Goal: Check status: Check status

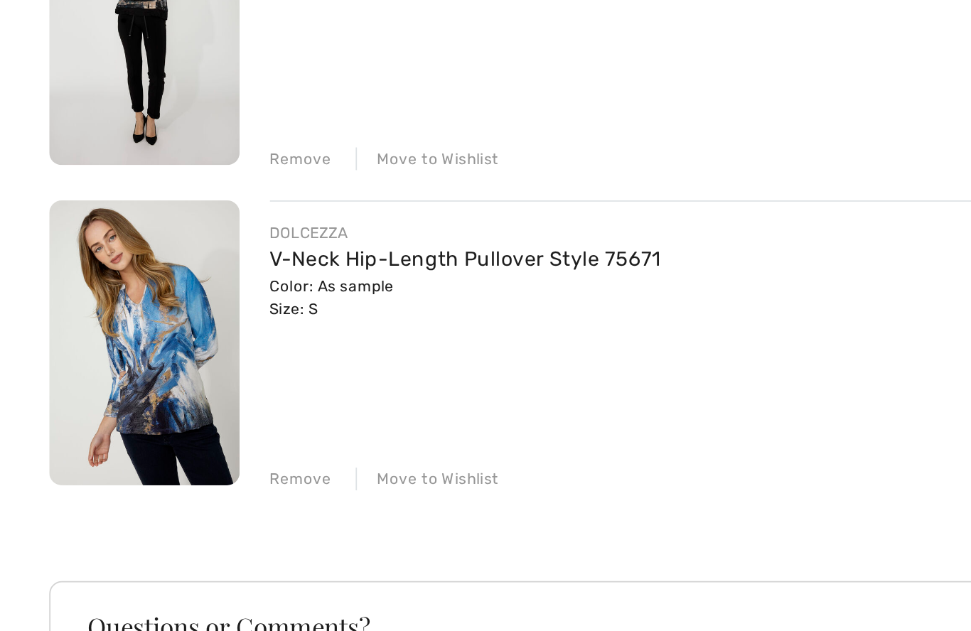
scroll to position [214, 0]
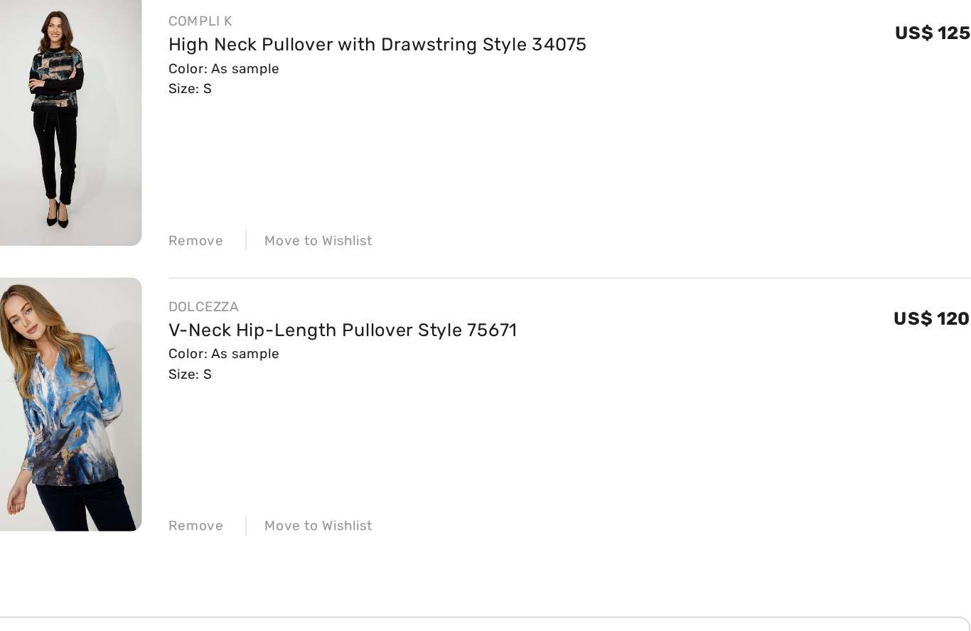
click at [127, 339] on div "FRANK LYMAN Hooded Jewel Embellished Pullover Style 253776 Color: Black Size: S…" at bounding box center [330, 384] width 642 height 824
click at [134, 484] on div "Remove" at bounding box center [150, 490] width 35 height 13
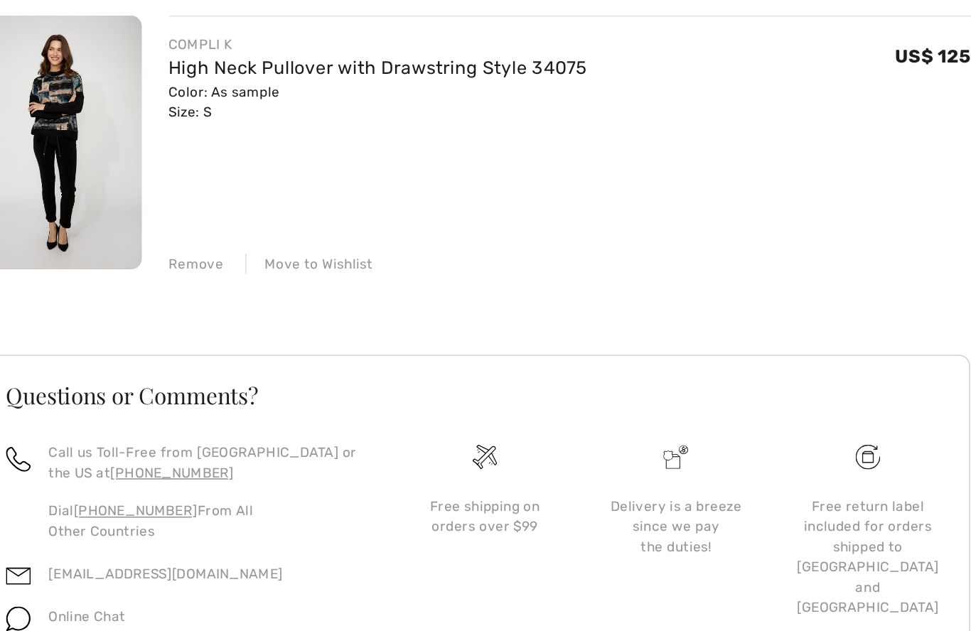
scroll to position [199, 0]
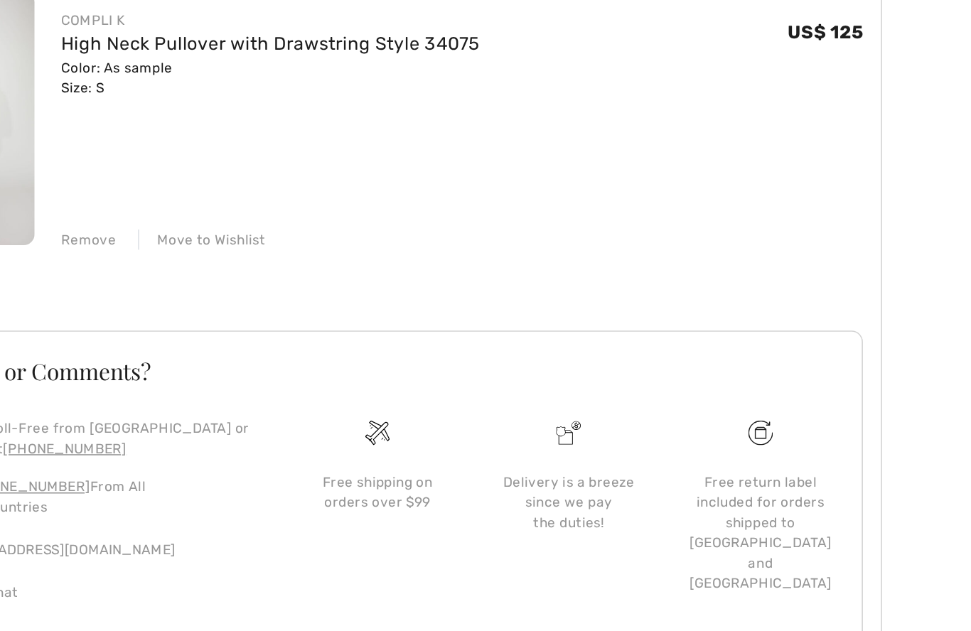
click at [133, 318] on div "Remove" at bounding box center [150, 324] width 35 height 13
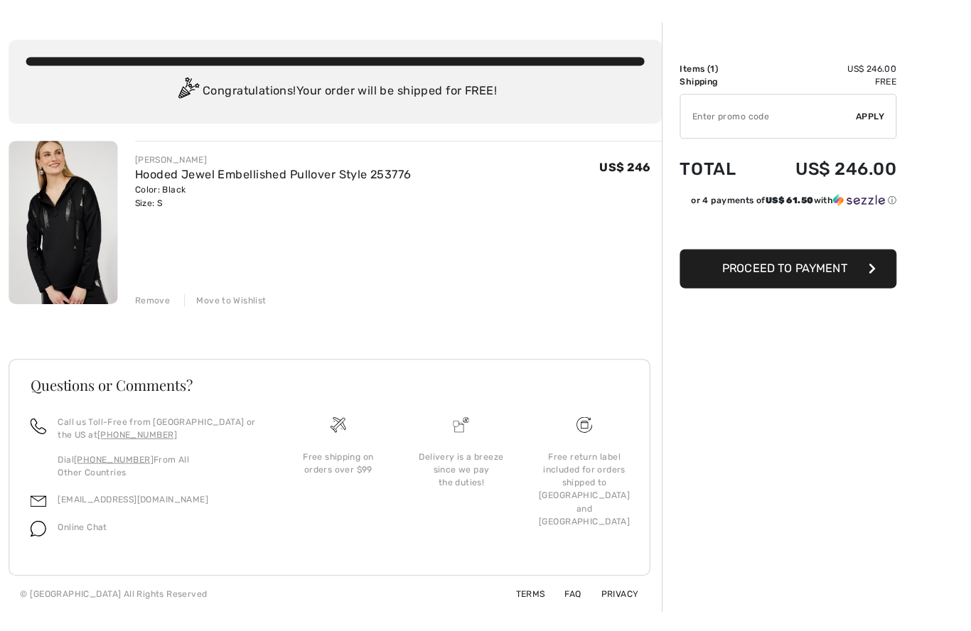
scroll to position [36, 0]
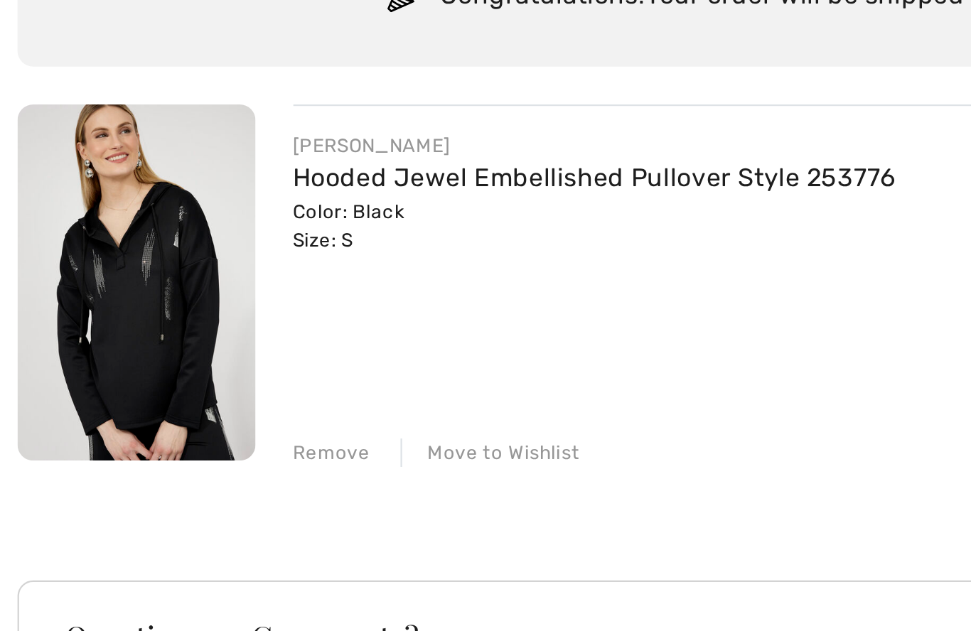
click at [150, 298] on div "Remove Move to Wishlist" at bounding box center [392, 306] width 518 height 16
click at [157, 212] on div "FRANK LYMAN Hooded Jewel Embellished Pullover Style 253776 Color: Black Size: S…" at bounding box center [330, 381] width 642 height 463
click at [157, 301] on div "Remove" at bounding box center [150, 307] width 35 height 13
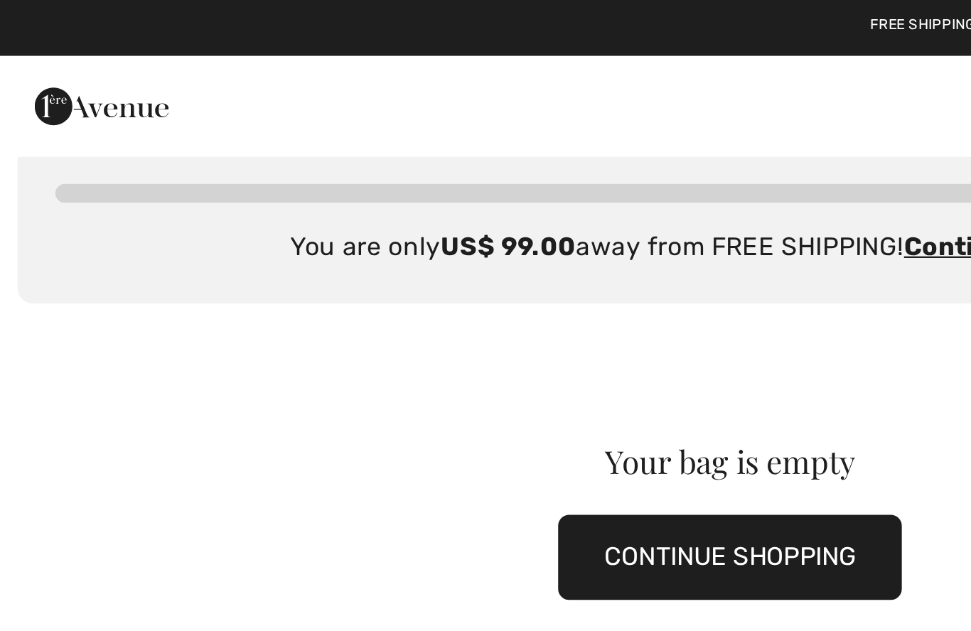
scroll to position [0, 0]
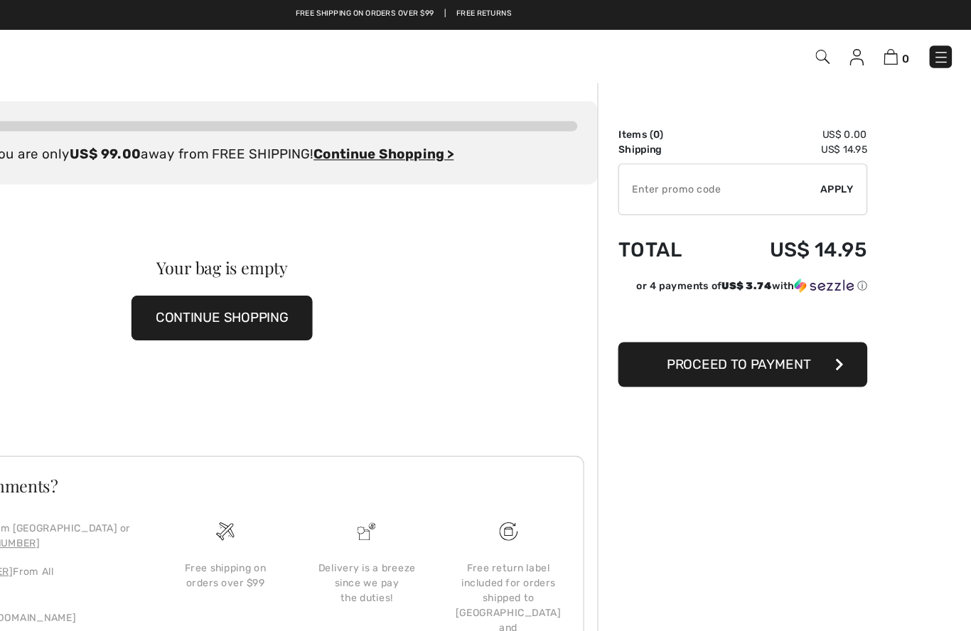
click at [530, 9] on link "Free Returns" at bounding box center [554, 12] width 48 height 10
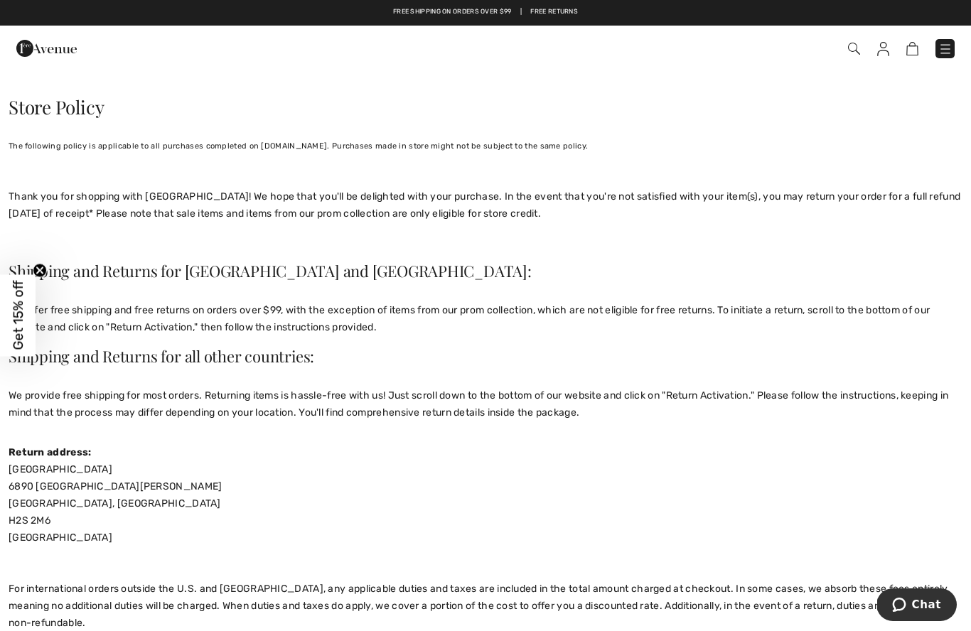
click at [45, 49] on img at bounding box center [46, 48] width 60 height 28
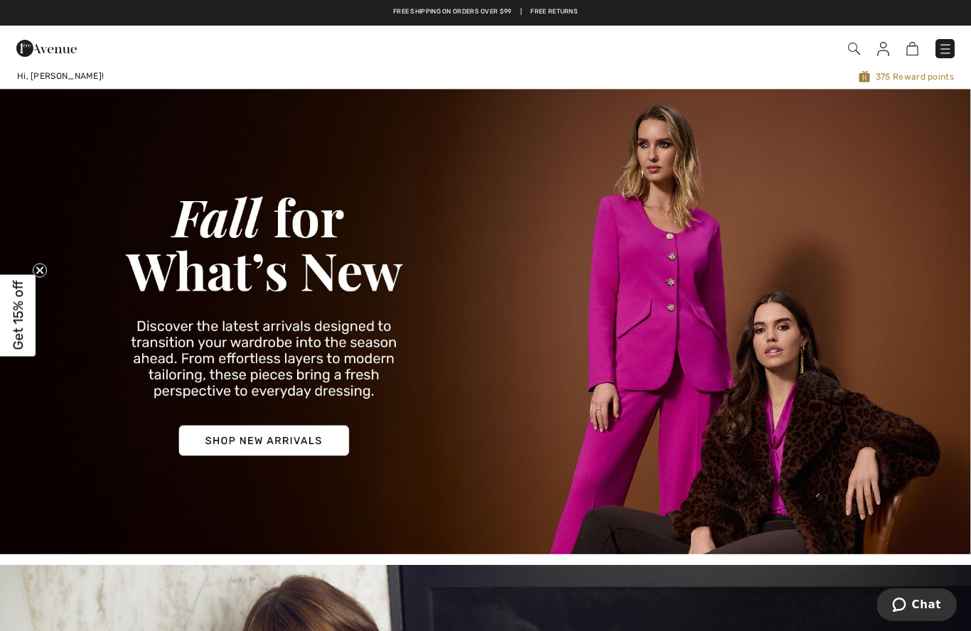
click at [885, 55] on img at bounding box center [883, 49] width 12 height 14
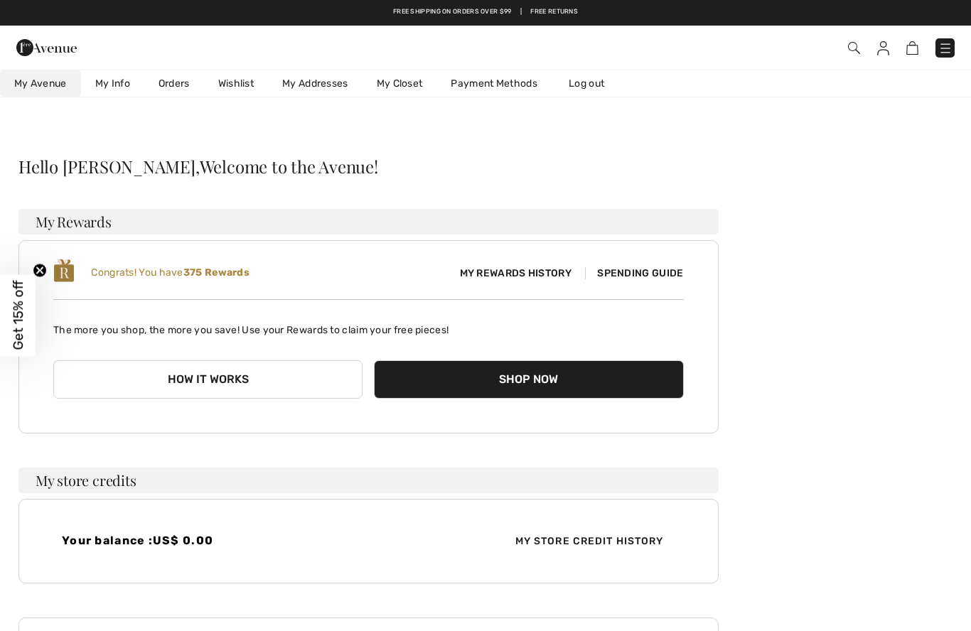
click at [175, 83] on link "Orders" at bounding box center [174, 83] width 60 height 26
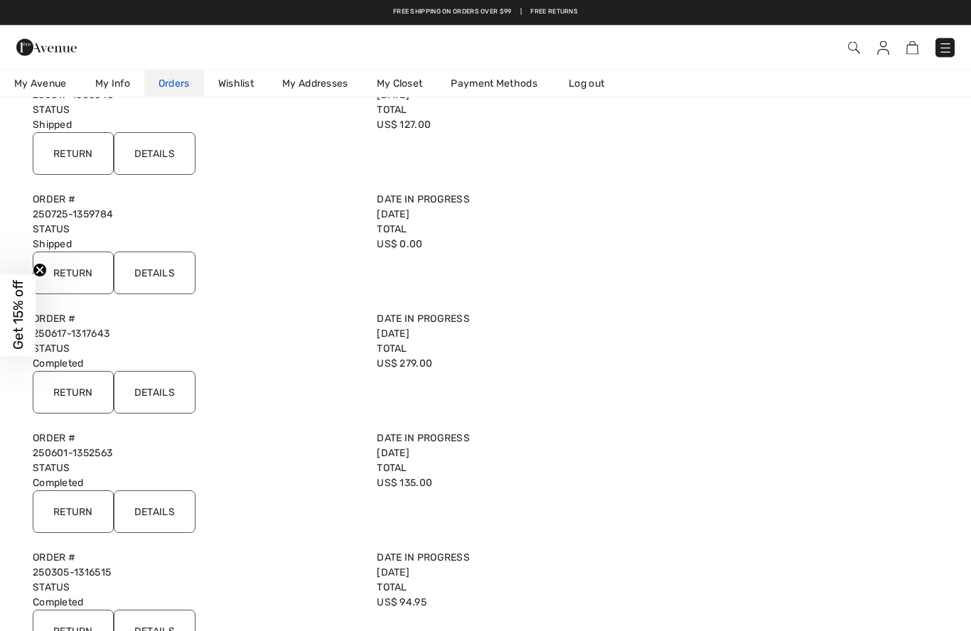
scroll to position [487, 0]
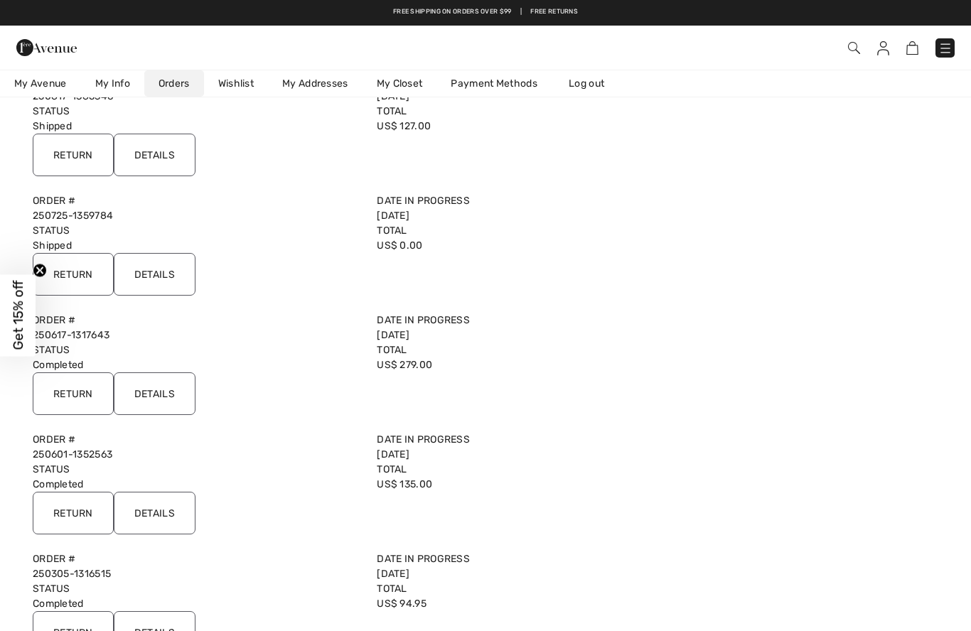
click at [420, 200] on label "Date in Progress" at bounding box center [540, 200] width 327 height 15
click at [401, 227] on label "Total" at bounding box center [540, 230] width 327 height 15
click at [417, 218] on div "Date in Progress 2025-07-25" at bounding box center [540, 208] width 344 height 30
click at [170, 270] on input "Details" at bounding box center [155, 274] width 82 height 43
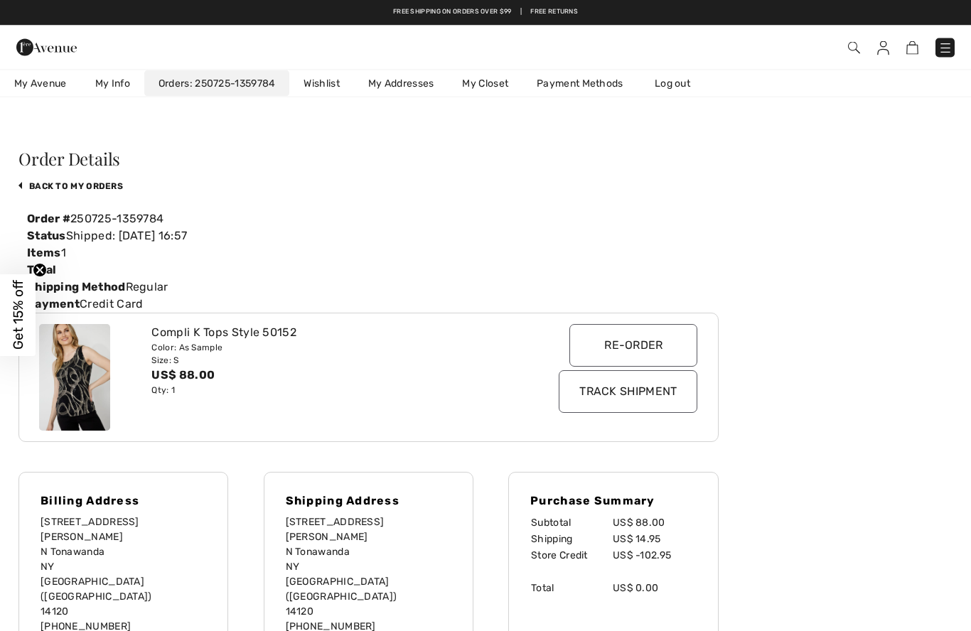
scroll to position [0, 0]
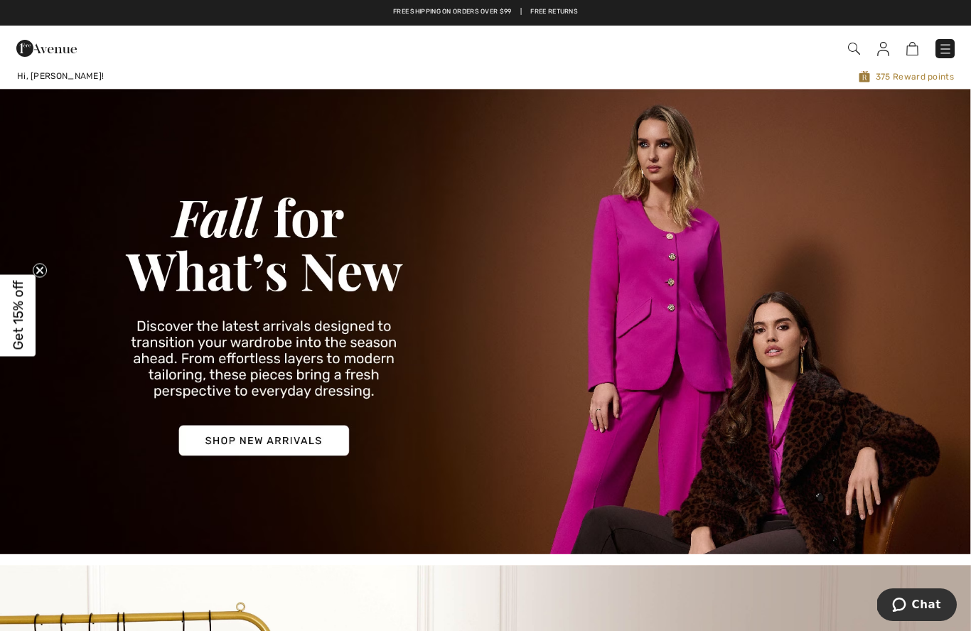
click at [885, 55] on img at bounding box center [883, 49] width 12 height 14
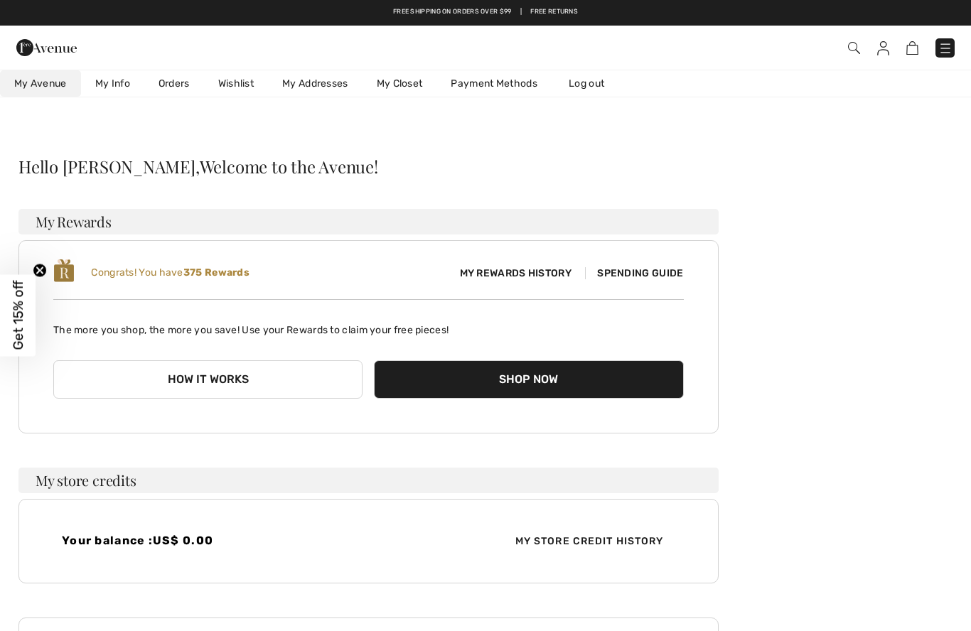
click at [188, 82] on link "Orders" at bounding box center [174, 83] width 60 height 26
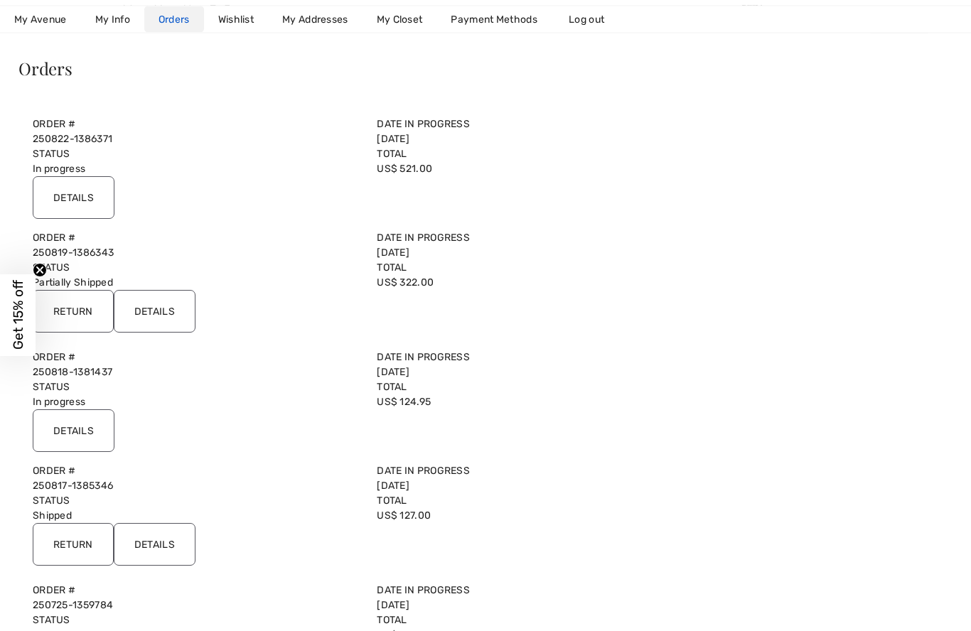
scroll to position [98, 0]
click at [165, 311] on input "Details" at bounding box center [155, 311] width 82 height 43
